Goal: Information Seeking & Learning: Learn about a topic

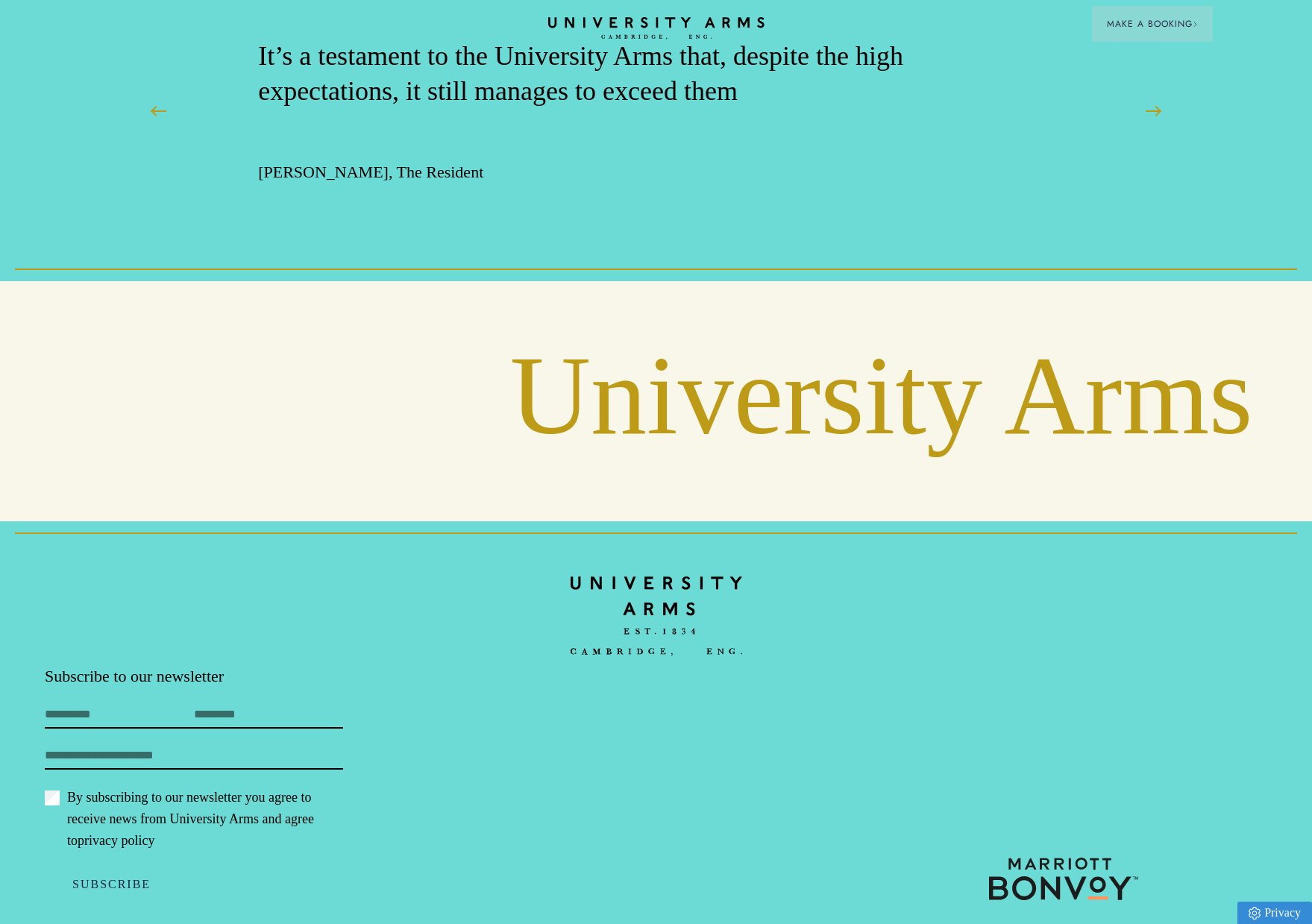
scroll to position [3729, 0]
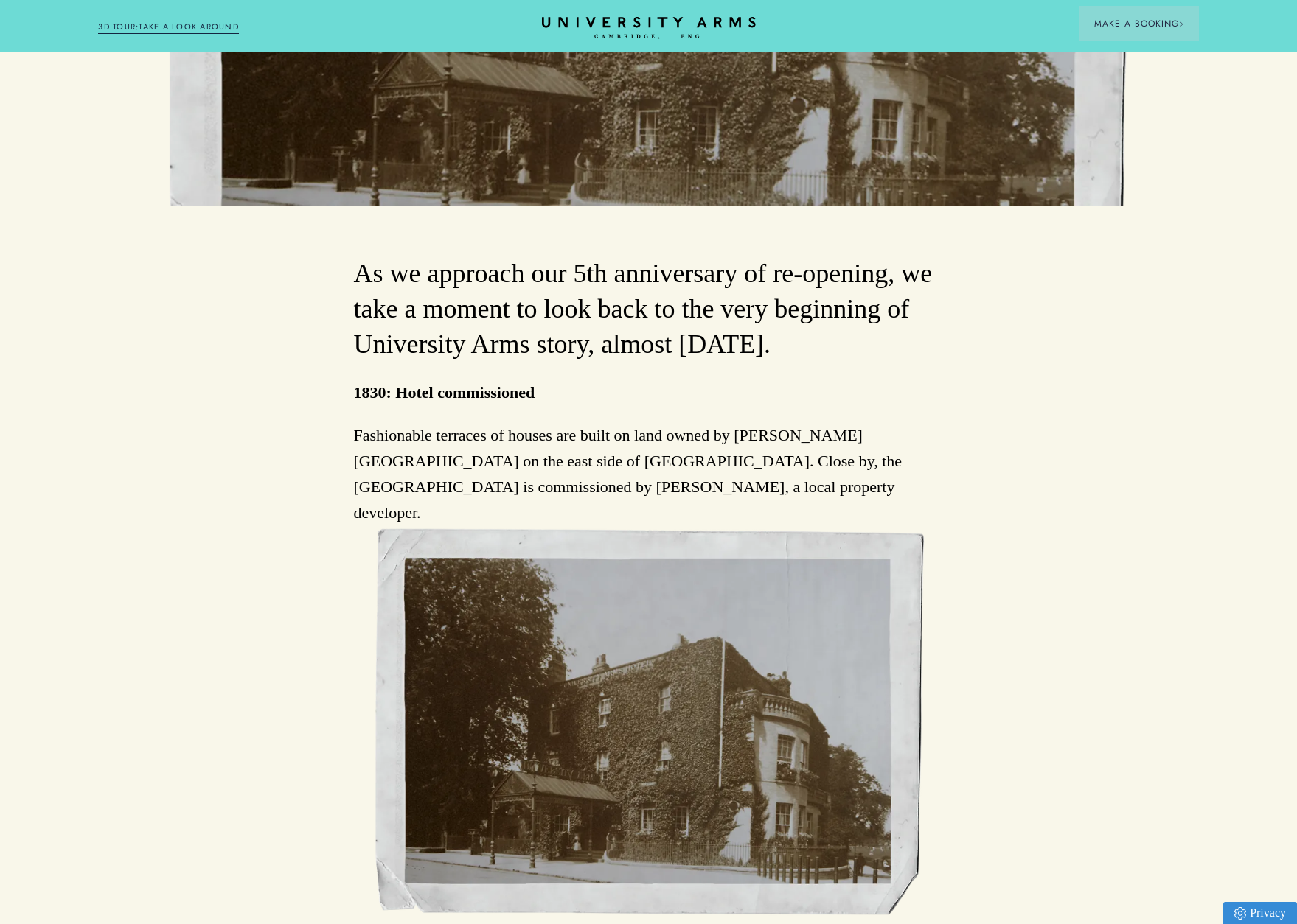
scroll to position [664, 0]
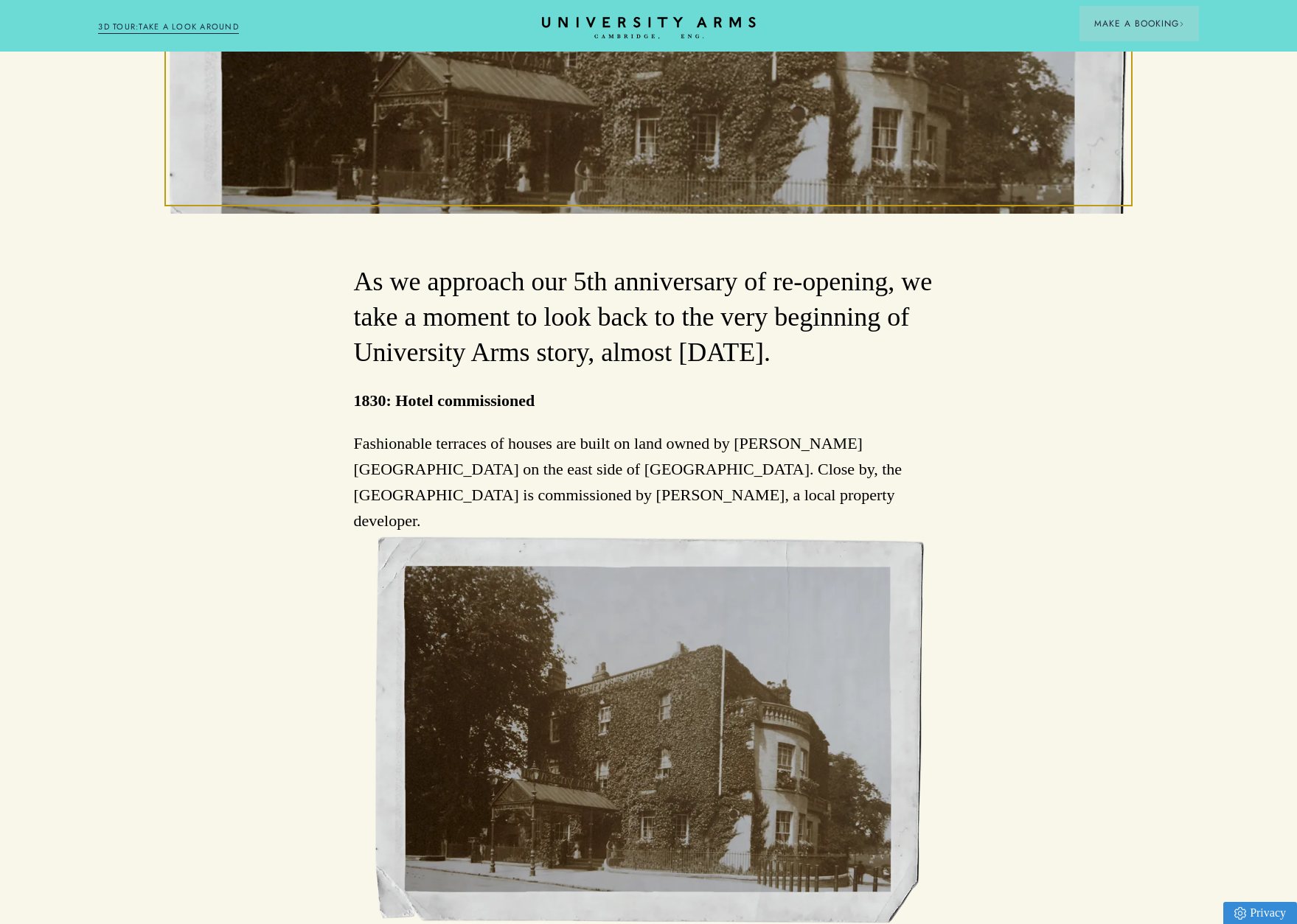
click at [742, 484] on p "Fashionable terraces of houses are built on land owned by Jesus College on the …" at bounding box center [648, 482] width 590 height 104
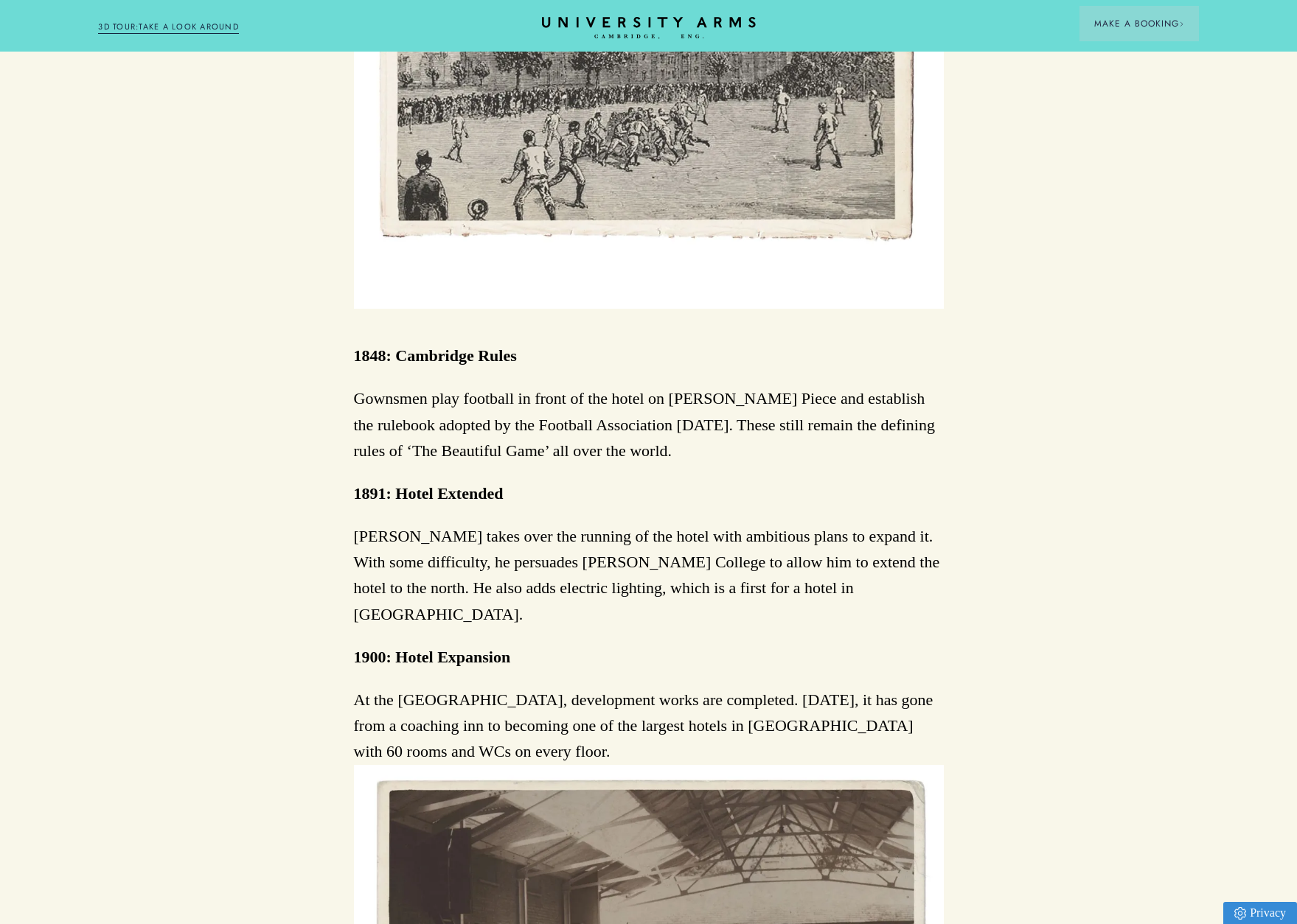
scroll to position [2433, 0]
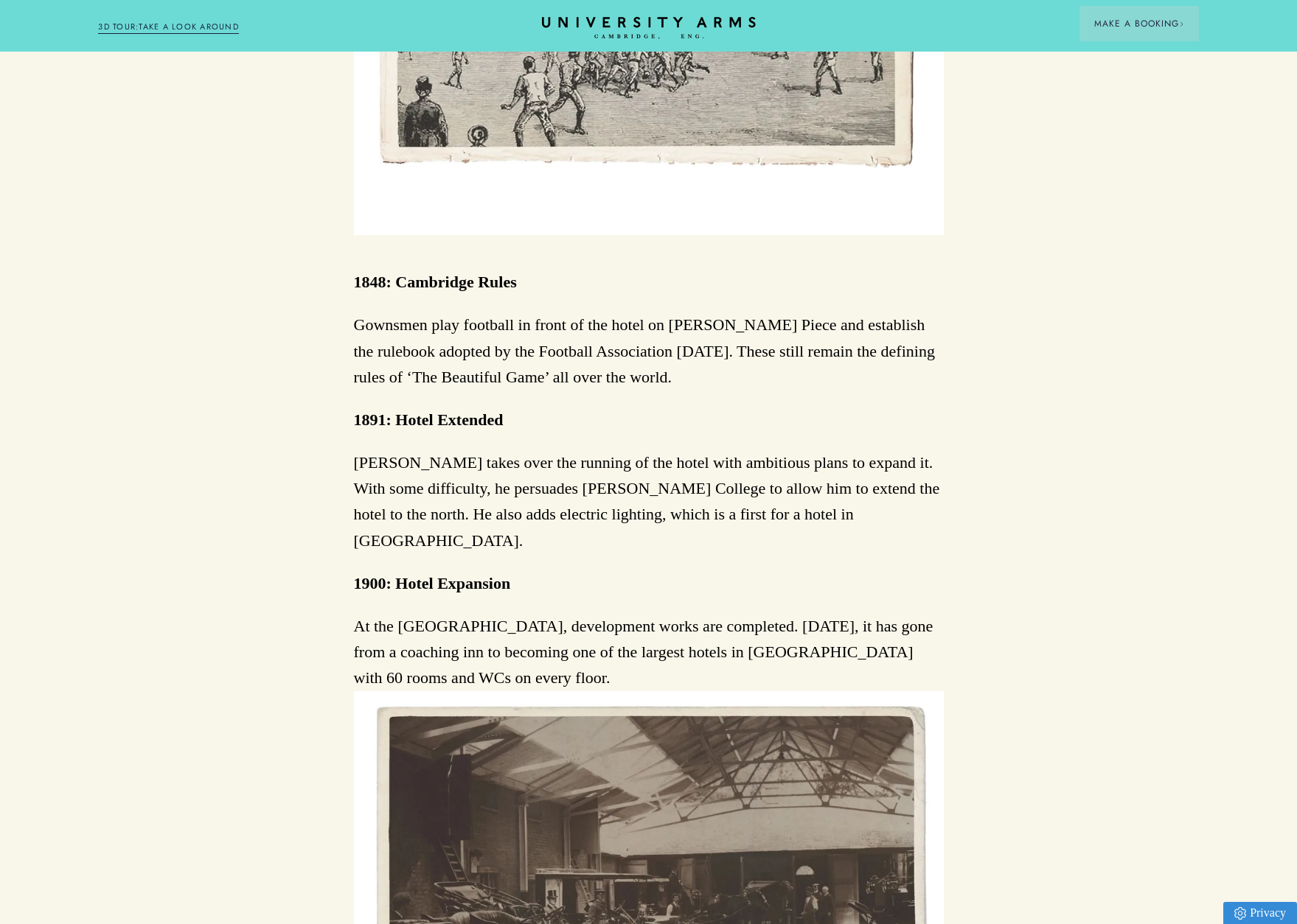
click at [674, 614] on p "At the University Arms, development works are completed. In 70 years, it has go…" at bounding box center [648, 652] width 590 height 78
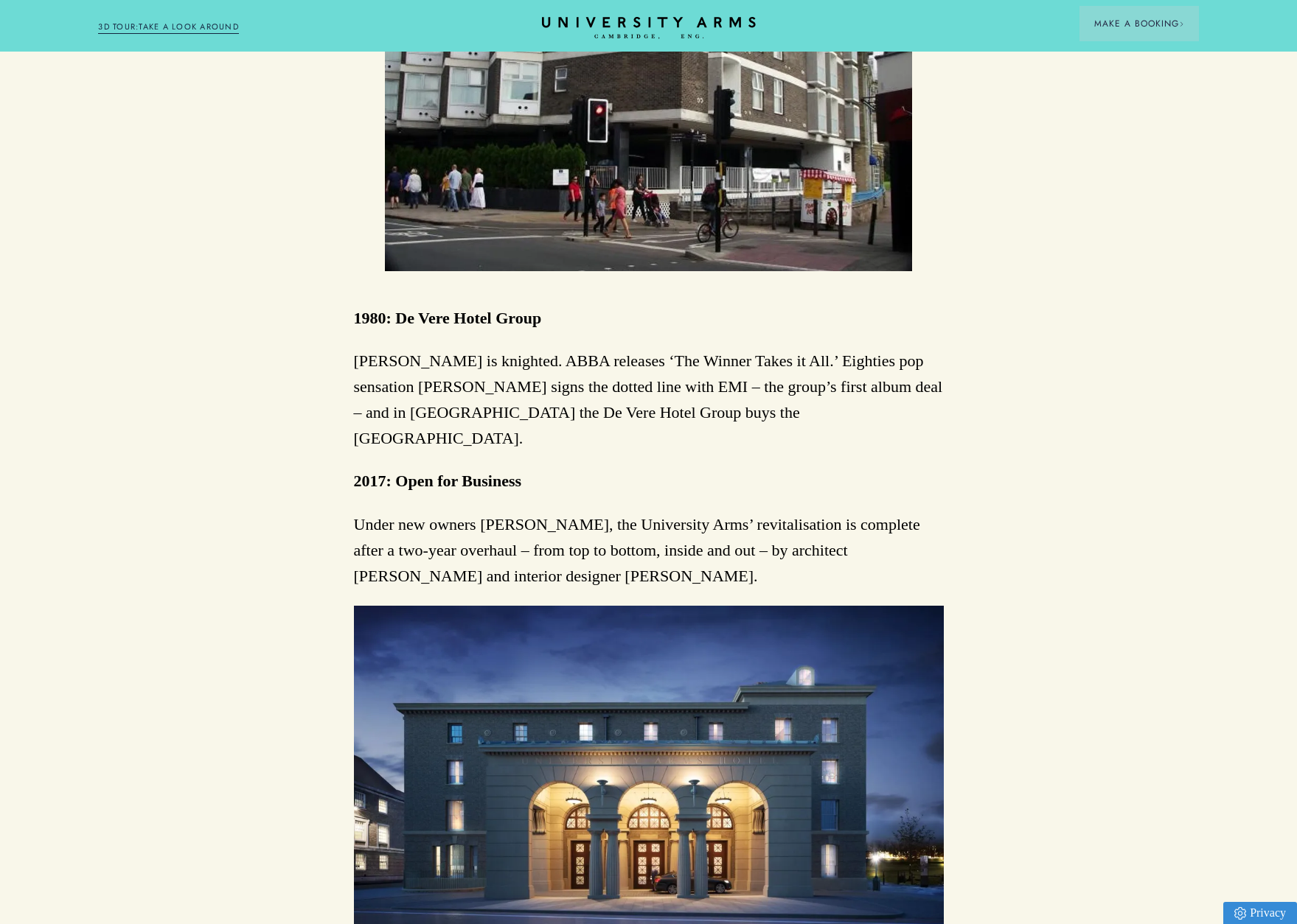
scroll to position [5012, 0]
click at [909, 512] on p "Under new owners Melford, the University Arms’ revitalisation is complete after…" at bounding box center [648, 551] width 590 height 78
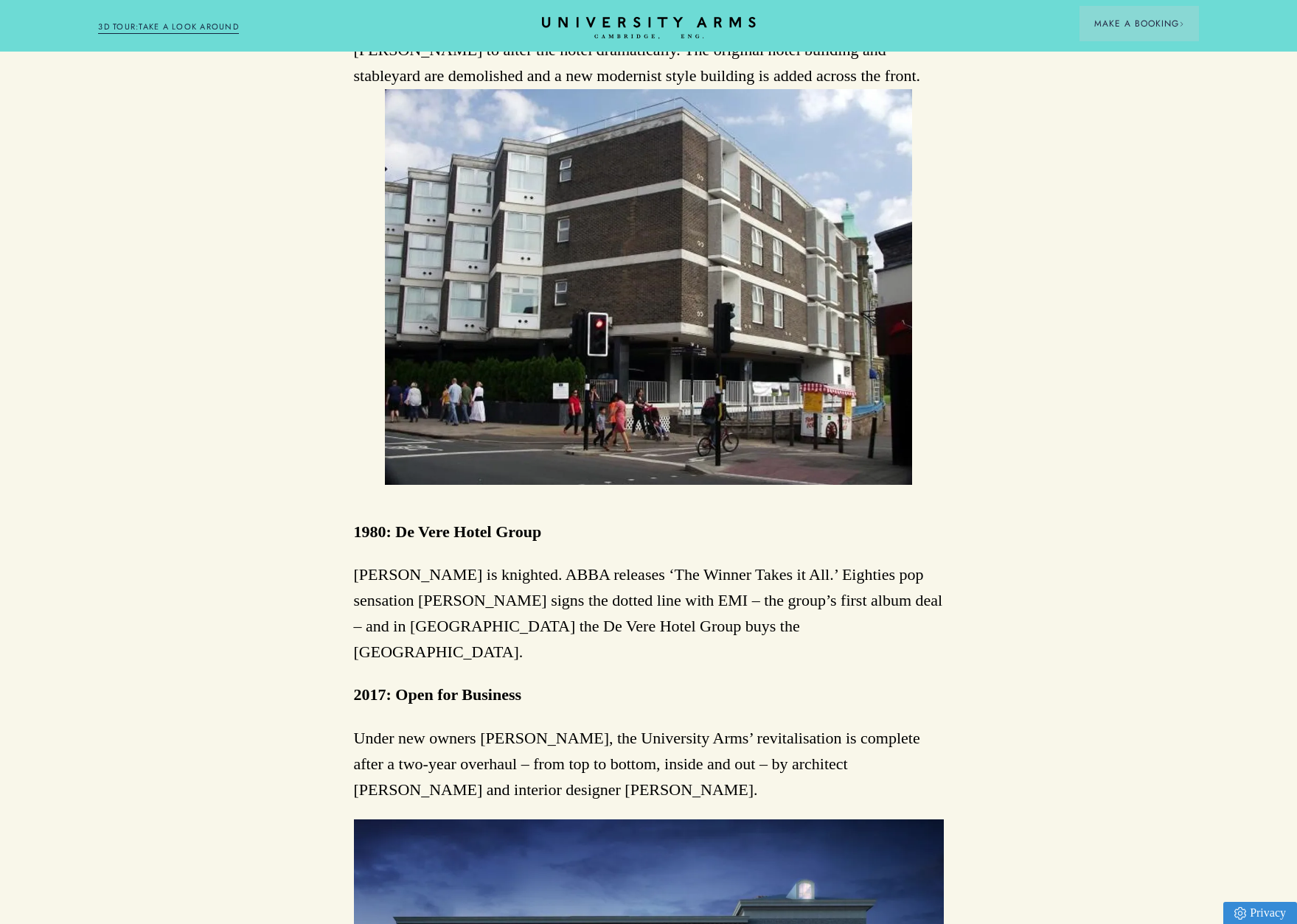
scroll to position [4791, 0]
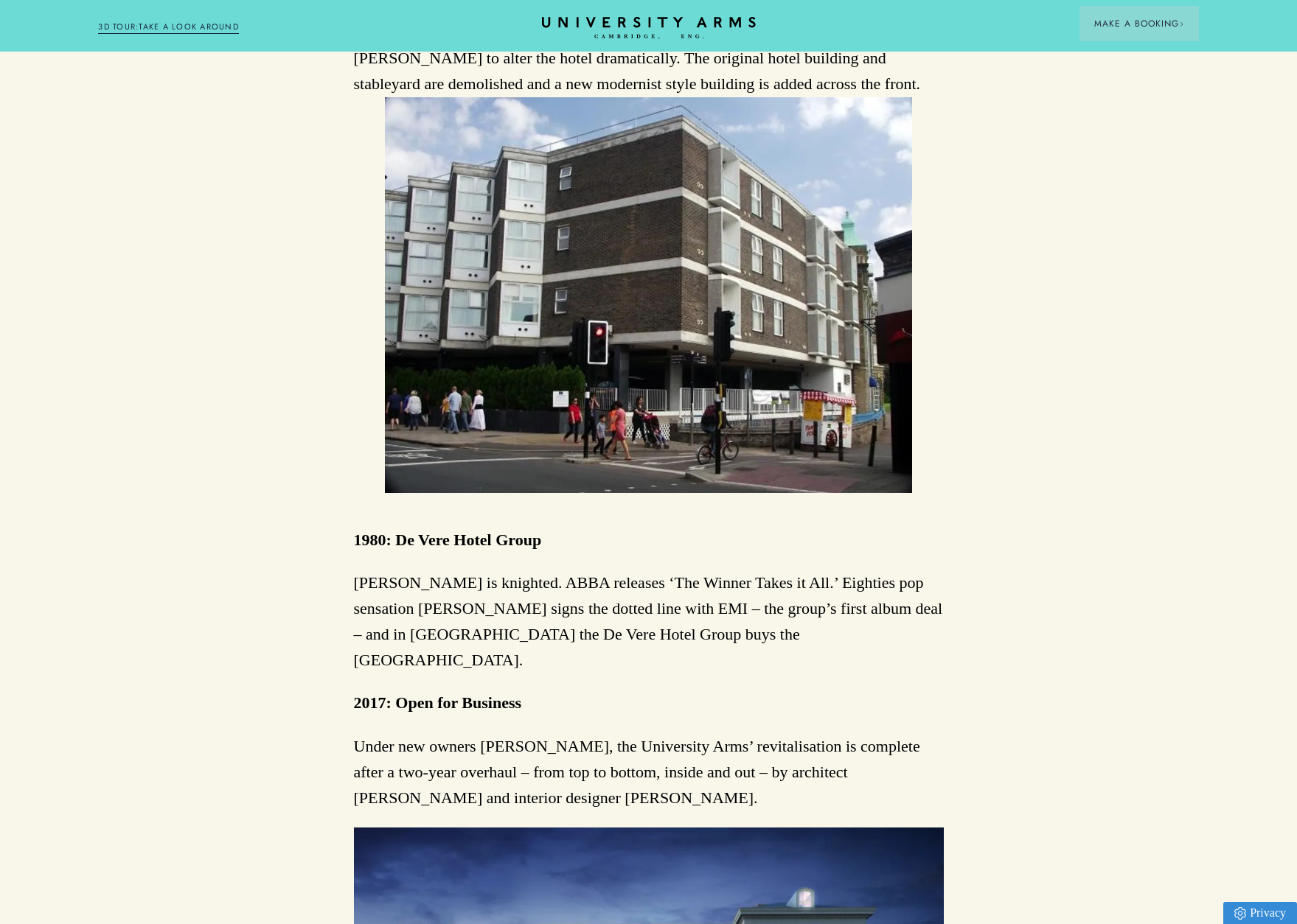
click at [762, 570] on p "Cliff Richards is knighted. ABBA releases ‘The Winner Takes it All.’ Eighties p…" at bounding box center [648, 622] width 590 height 104
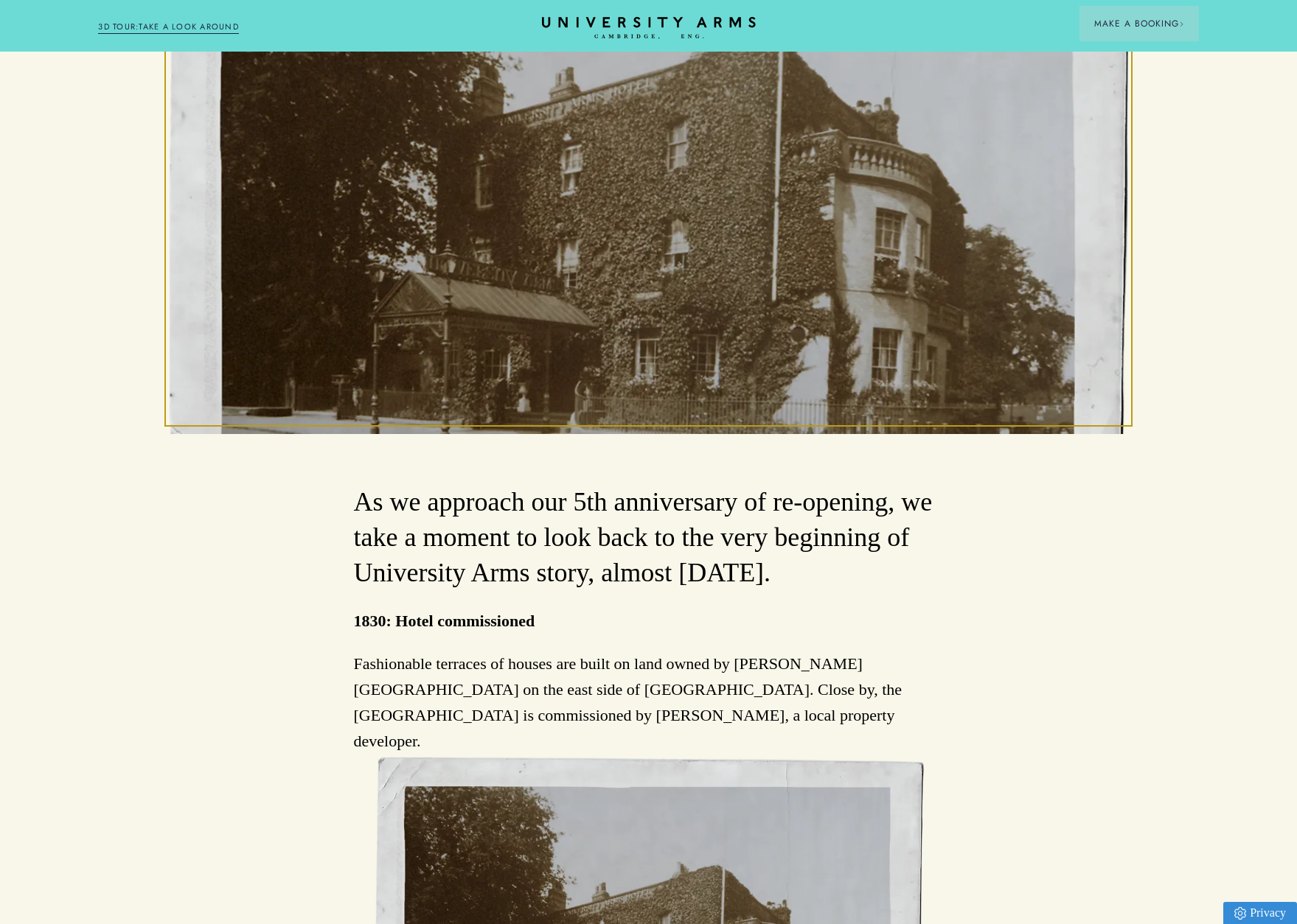
scroll to position [442, 0]
